Goal: Contribute content

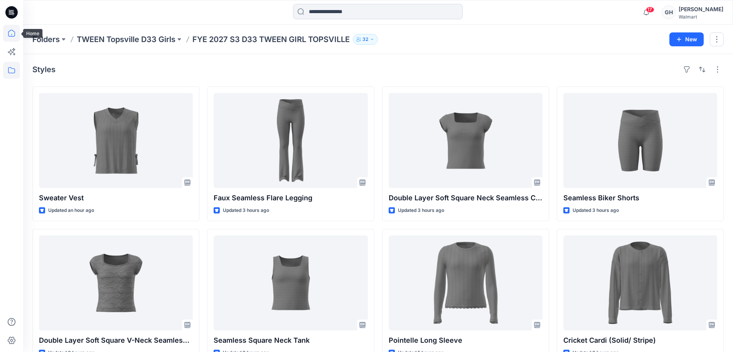
drag, startPoint x: 9, startPoint y: 30, endPoint x: 16, endPoint y: 33, distance: 7.1
click at [9, 30] on icon at bounding box center [11, 33] width 17 height 17
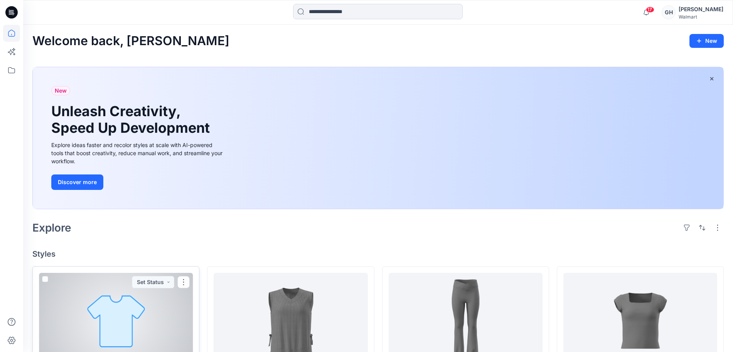
click at [135, 314] on div at bounding box center [116, 320] width 154 height 95
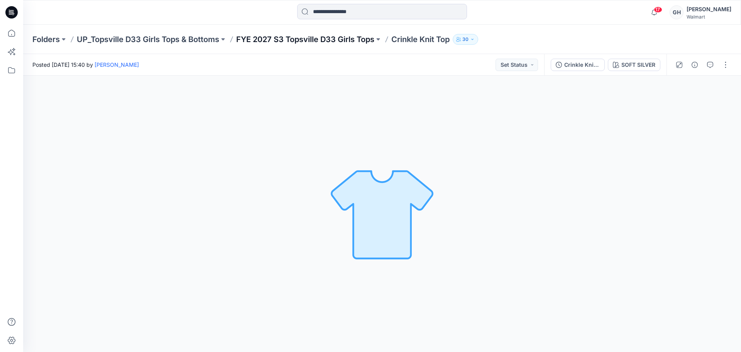
click at [290, 38] on p "FYE 2027 S3 Topsville D33 Girls Tops" at bounding box center [305, 39] width 138 height 11
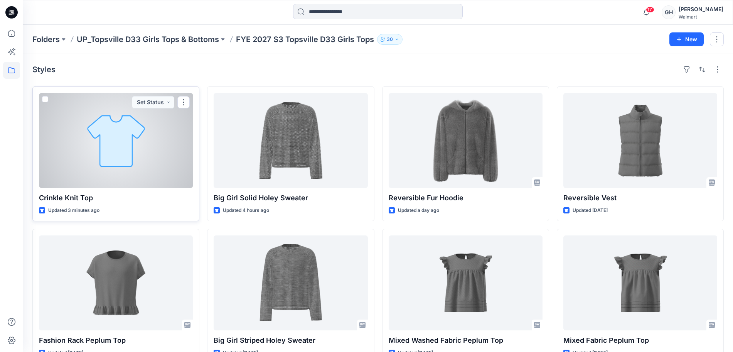
click at [161, 165] on div at bounding box center [116, 140] width 154 height 95
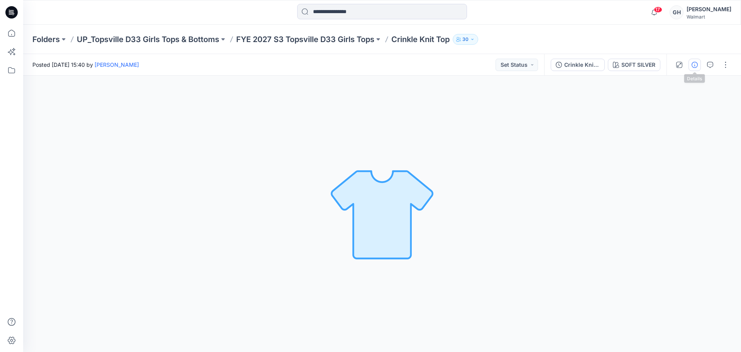
click at [690, 62] on button "button" at bounding box center [694, 65] width 12 height 12
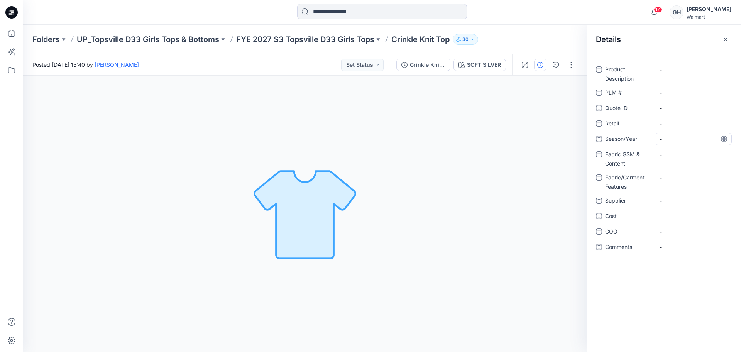
click at [677, 138] on span "-" at bounding box center [692, 139] width 67 height 8
type textarea "**********"
click at [667, 205] on div "-" at bounding box center [692, 200] width 77 height 12
type textarea "*********"
click at [689, 151] on Content "-" at bounding box center [692, 154] width 67 height 8
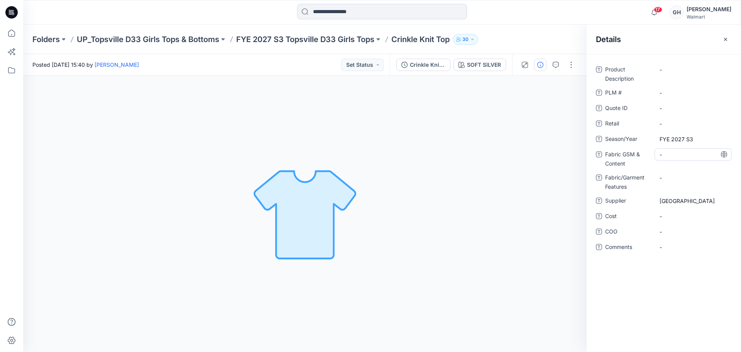
click at [675, 154] on Content "-" at bounding box center [692, 154] width 67 height 8
type textarea "**********"
click at [672, 180] on Features "-" at bounding box center [692, 178] width 67 height 8
click at [704, 168] on Content "200 GSM/58% BCI Cotton/41% Recycled Polyester/1% Spandex/" at bounding box center [692, 161] width 67 height 24
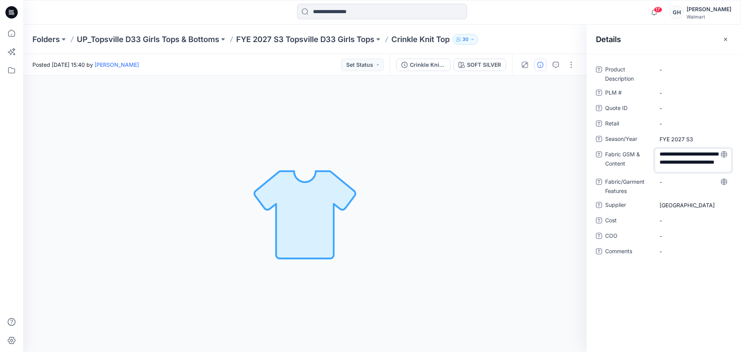
scroll to position [10, 0]
click at [702, 167] on textarea "**********" at bounding box center [692, 160] width 77 height 24
type textarea "**********"
click at [684, 181] on Features "-" at bounding box center [692, 182] width 67 height 8
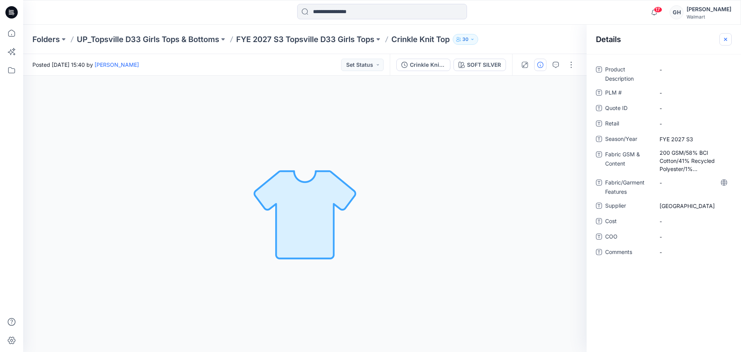
click at [726, 40] on icon "button" at bounding box center [725, 39] width 6 height 6
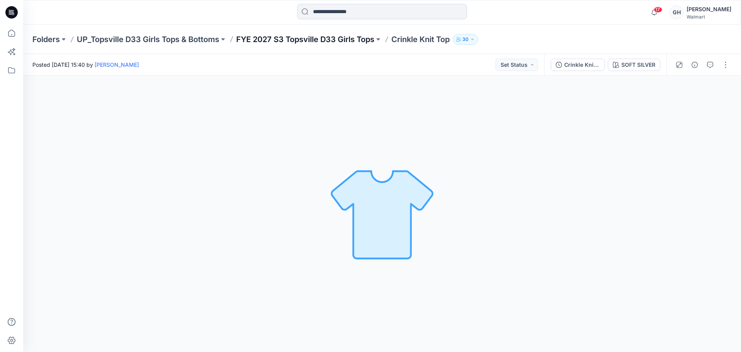
click at [333, 39] on p "FYE 2027 S3 Topsville D33 Girls Tops" at bounding box center [305, 39] width 138 height 11
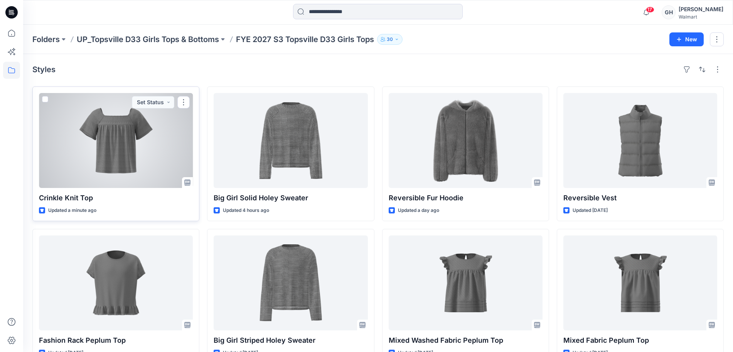
click at [115, 157] on div at bounding box center [116, 140] width 154 height 95
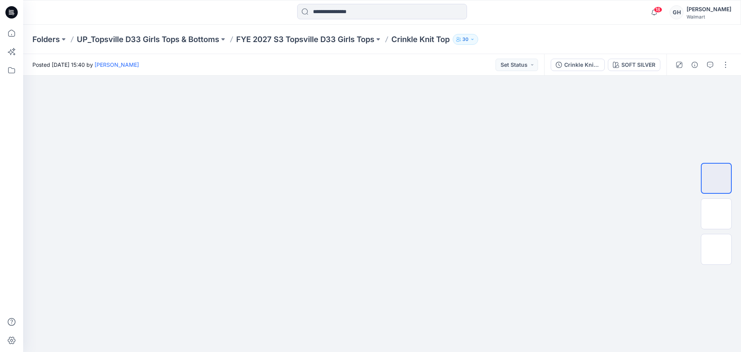
click at [309, 45] on div "Folders UP_Topsville D33 Girls Tops & Bottoms FYE 2027 S3 Topsville D33 Girls T…" at bounding box center [381, 39] width 717 height 29
click at [324, 45] on div "Folders UP_Topsville D33 Girls Tops & Bottoms FYE 2027 S3 Topsville D33 Girls T…" at bounding box center [381, 39] width 717 height 29
click at [327, 43] on p "FYE 2027 S3 Topsville D33 Girls Tops" at bounding box center [305, 39] width 138 height 11
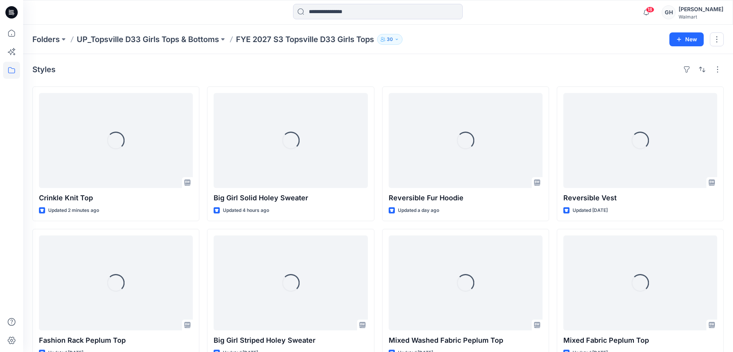
click at [329, 41] on p "FYE 2027 S3 Topsville D33 Girls Tops" at bounding box center [305, 39] width 138 height 11
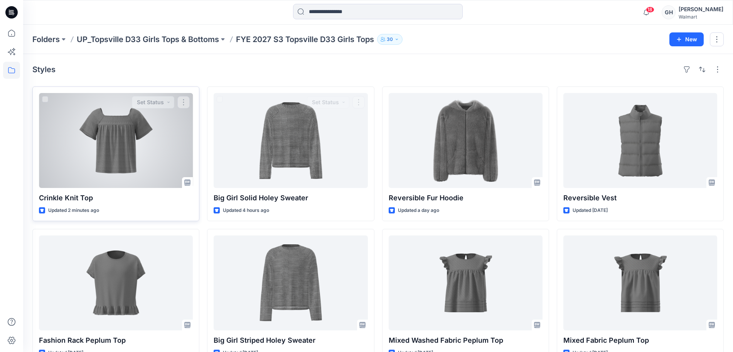
click at [114, 164] on div at bounding box center [116, 140] width 154 height 95
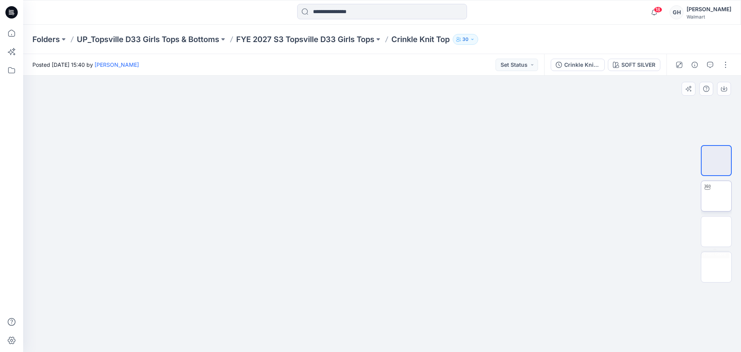
click at [716, 196] on img at bounding box center [716, 196] width 0 height 0
drag, startPoint x: 376, startPoint y: 340, endPoint x: 234, endPoint y: 322, distance: 143.8
click at [213, 327] on div at bounding box center [381, 214] width 717 height 276
click at [716, 231] on img at bounding box center [716, 231] width 0 height 0
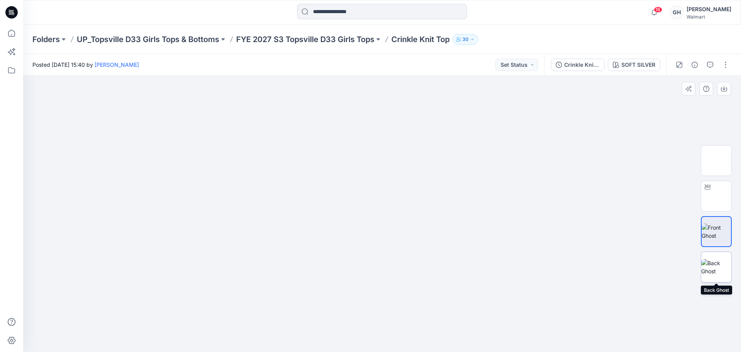
click at [714, 263] on img at bounding box center [716, 267] width 30 height 16
click at [729, 60] on button "button" at bounding box center [725, 65] width 12 height 12
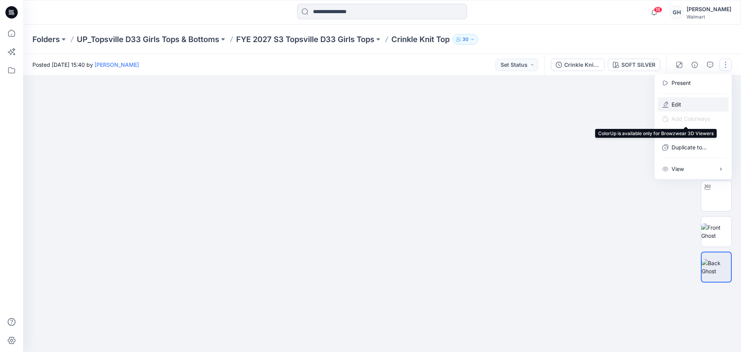
click at [677, 104] on p "Edit" at bounding box center [676, 104] width 10 height 8
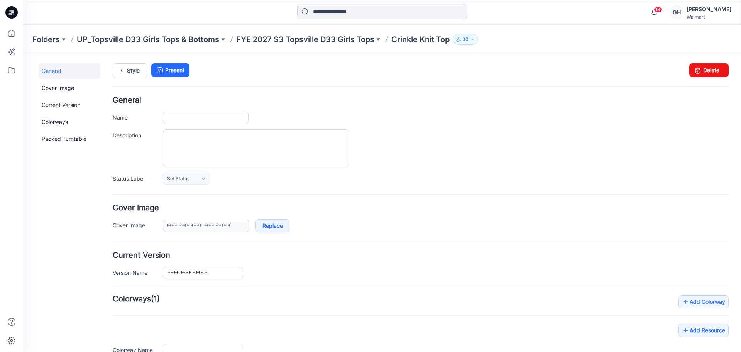
type input "**********"
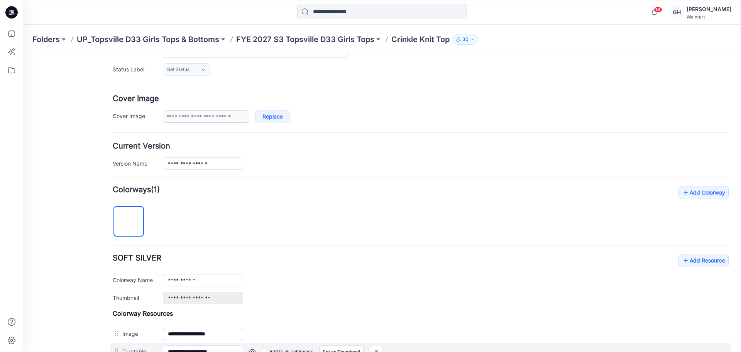
scroll to position [193, 0]
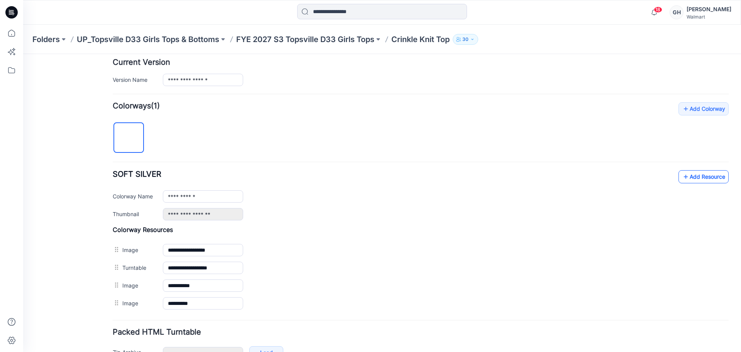
click at [692, 174] on link "Add Resource" at bounding box center [703, 176] width 50 height 13
click at [699, 174] on link "Add Resource" at bounding box center [703, 176] width 50 height 13
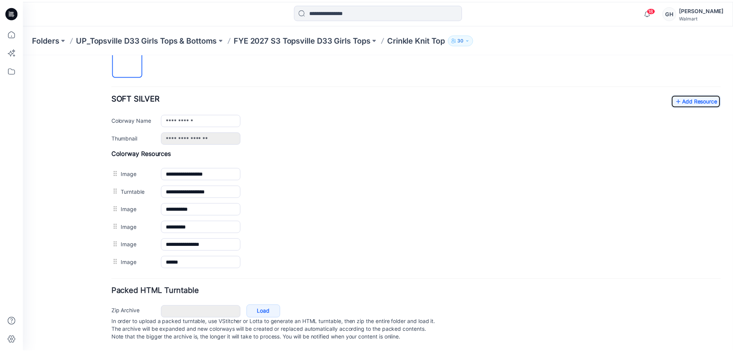
scroll to position [277, 0]
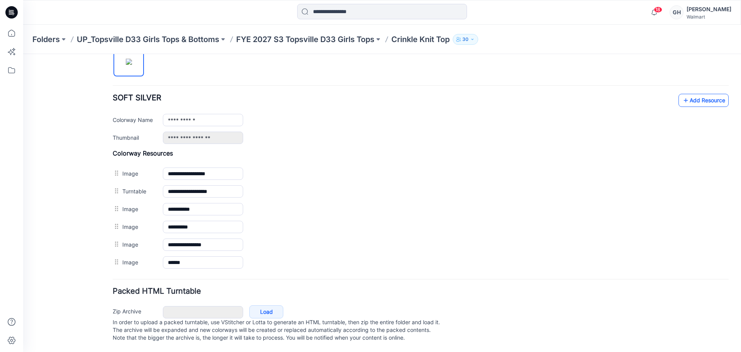
click at [682, 94] on icon at bounding box center [686, 100] width 8 height 12
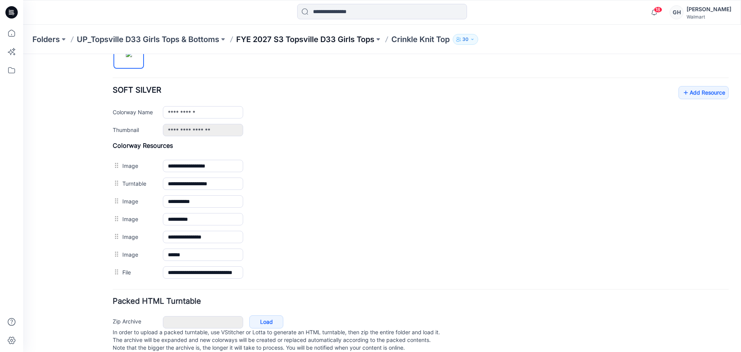
click at [314, 43] on p "FYE 2027 S3 Topsville D33 Girls Tops" at bounding box center [305, 39] width 138 height 11
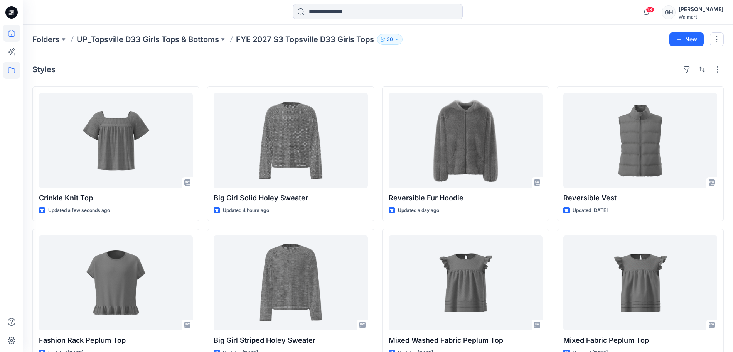
click at [10, 31] on icon at bounding box center [11, 33] width 17 height 17
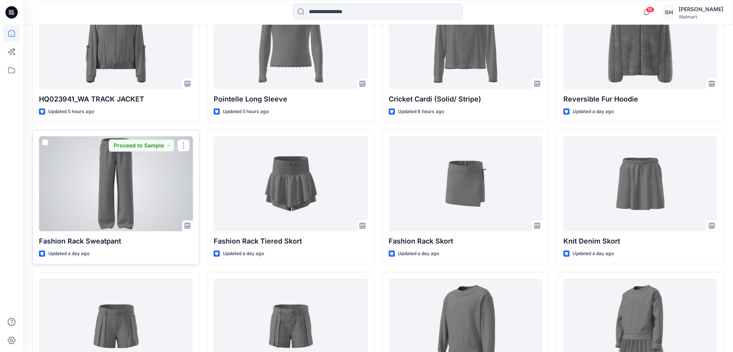
scroll to position [611, 0]
